Goal: Information Seeking & Learning: Learn about a topic

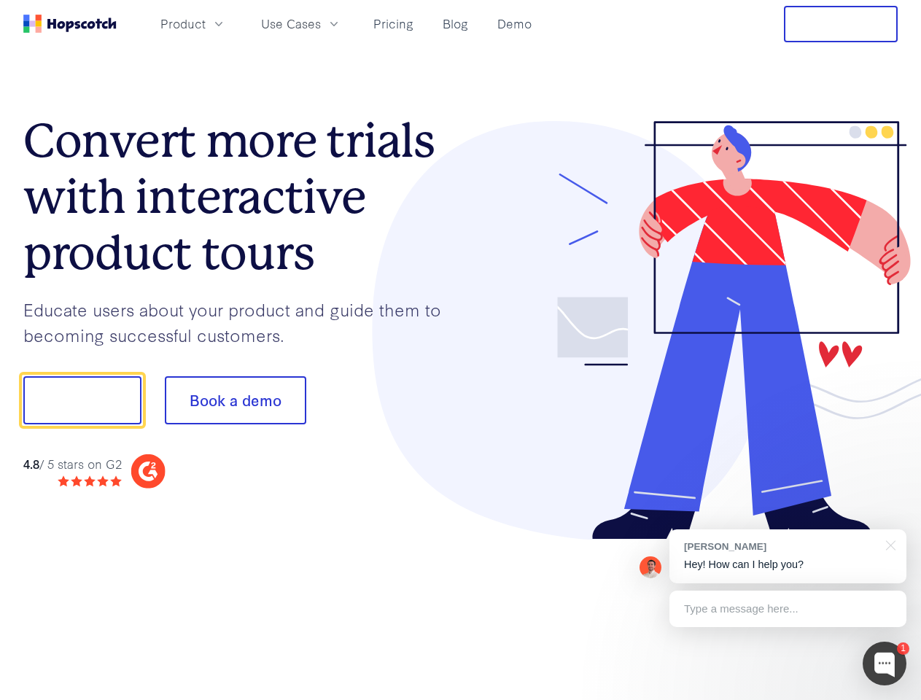
click at [461, 350] on div at bounding box center [680, 330] width 438 height 419
click at [206, 23] on span "Product" at bounding box center [182, 24] width 45 height 18
click at [321, 23] on span "Use Cases" at bounding box center [291, 24] width 60 height 18
click at [841, 24] on button "Free Trial" at bounding box center [841, 24] width 114 height 36
click at [82, 400] on button "Show me!" at bounding box center [82, 400] width 118 height 48
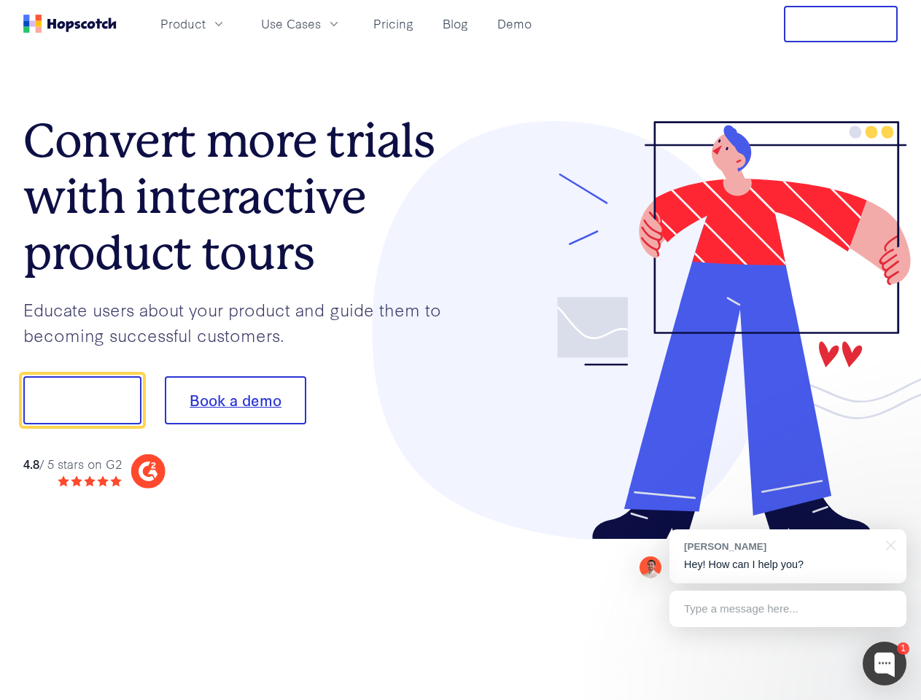
click at [235, 400] on button "Book a demo" at bounding box center [235, 400] width 141 height 48
click at [885, 664] on div at bounding box center [885, 664] width 44 height 44
click at [788, 556] on div "[PERSON_NAME] Hey! How can I help you?" at bounding box center [788, 556] width 237 height 54
click at [888, 544] on div at bounding box center [769, 398] width 273 height 486
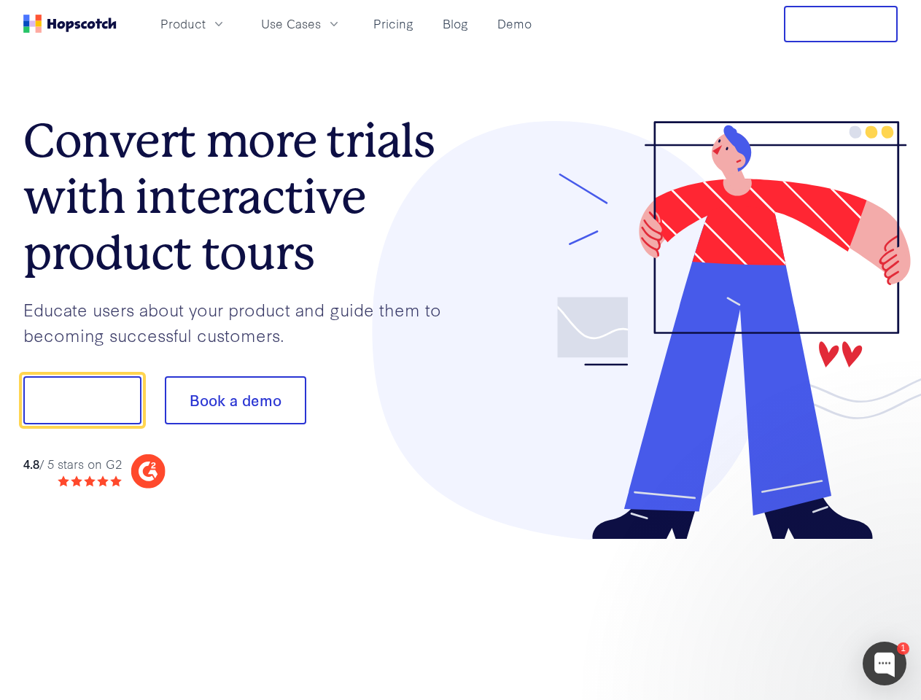
click at [788, 609] on div at bounding box center [769, 496] width 273 height 291
